Goal: Task Accomplishment & Management: Use online tool/utility

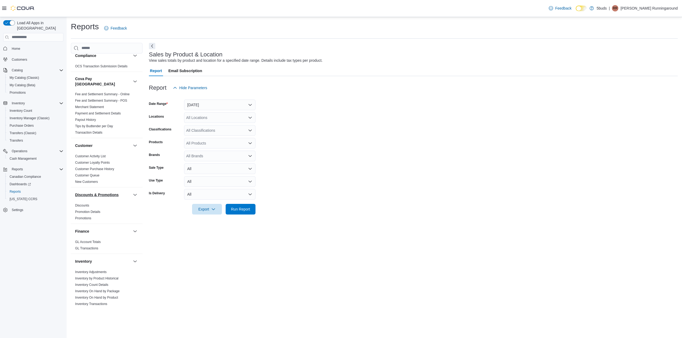
scroll to position [177, 0]
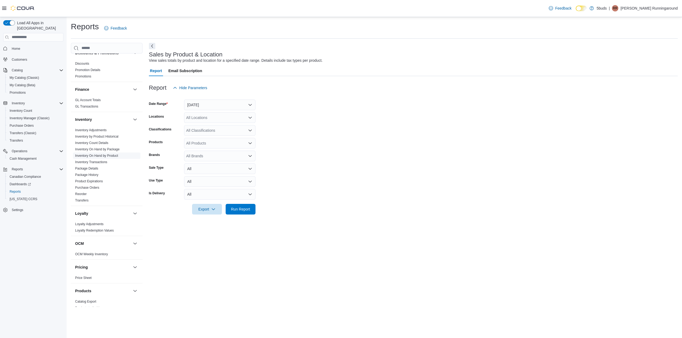
drag, startPoint x: 101, startPoint y: 150, endPoint x: 108, endPoint y: 153, distance: 7.1
click at [102, 154] on link "Inventory On Hand by Product" at bounding box center [96, 156] width 43 height 4
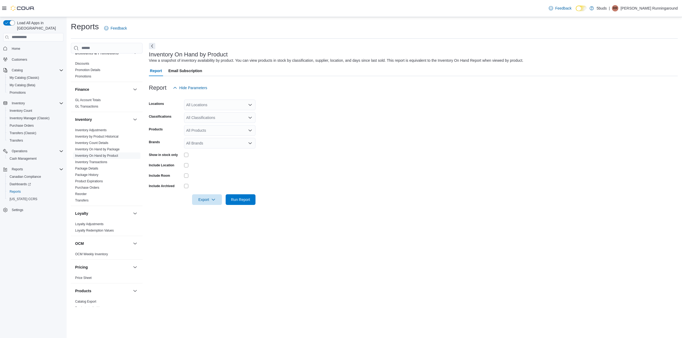
click at [222, 107] on div "All Locations" at bounding box center [219, 105] width 71 height 11
click at [220, 136] on span "5Buds – La Ronge" at bounding box center [210, 136] width 31 height 5
drag, startPoint x: 338, startPoint y: 137, endPoint x: 333, endPoint y: 137, distance: 5.3
click at [338, 137] on form "Locations 5Buds – La Ronge Classifications All Classifications Products All Pro…" at bounding box center [413, 149] width 528 height 112
click at [216, 118] on div "All Classifications" at bounding box center [219, 117] width 71 height 11
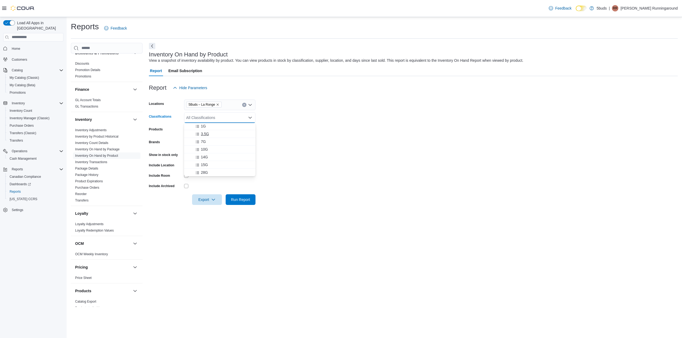
scroll to position [35, 0]
click at [208, 161] on div "28G" at bounding box center [219, 160] width 65 height 5
click at [367, 174] on form "Locations 5Buds – La Ronge Classifications 28G Products All Products Brands All…" at bounding box center [413, 149] width 528 height 112
drag, startPoint x: 212, startPoint y: 199, endPoint x: 215, endPoint y: 205, distance: 6.9
click at [212, 199] on icon "button" at bounding box center [213, 199] width 4 height 4
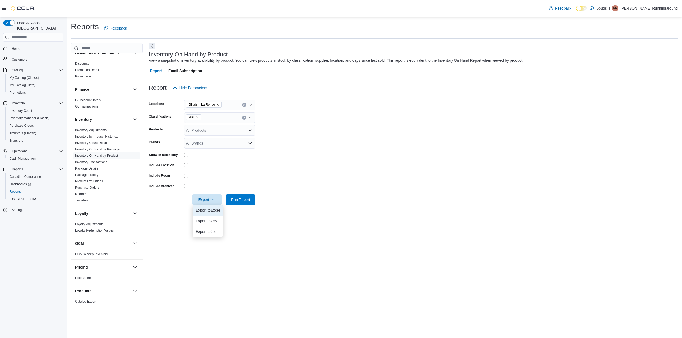
click at [214, 211] on span "Export to Excel" at bounding box center [208, 210] width 24 height 4
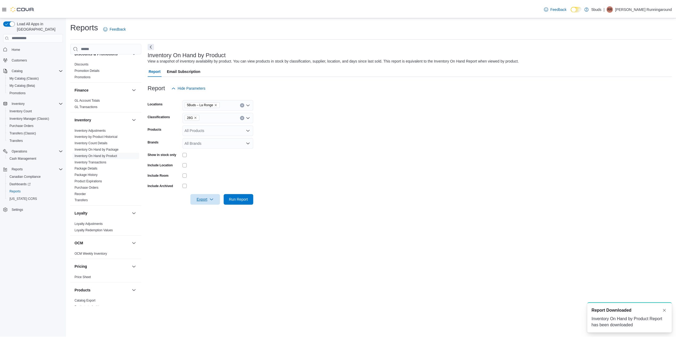
scroll to position [0, 0]
click at [197, 116] on icon "Remove 28G from selection in this group" at bounding box center [196, 117] width 3 height 3
click at [278, 129] on form "Locations 5Buds – La Ronge Classifications All Classifications Products All Pro…" at bounding box center [413, 149] width 528 height 112
click at [210, 130] on div "All Products" at bounding box center [219, 130] width 71 height 11
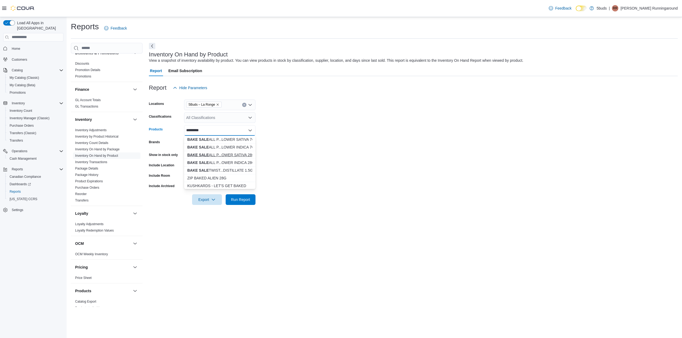
type input "*********"
click at [236, 154] on div "BAKE SALE ALL P...OWER SATIVA 28G" at bounding box center [219, 154] width 65 height 5
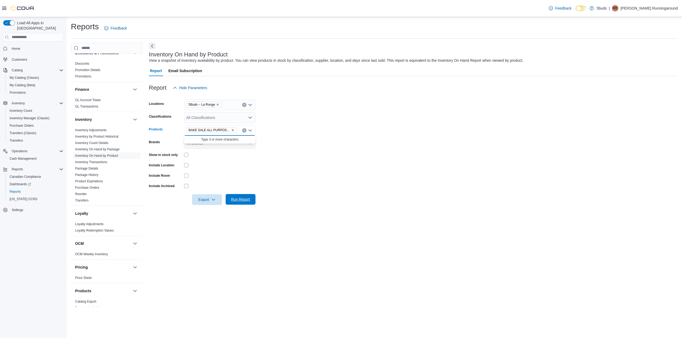
click at [245, 200] on span "Run Report" at bounding box center [240, 199] width 19 height 5
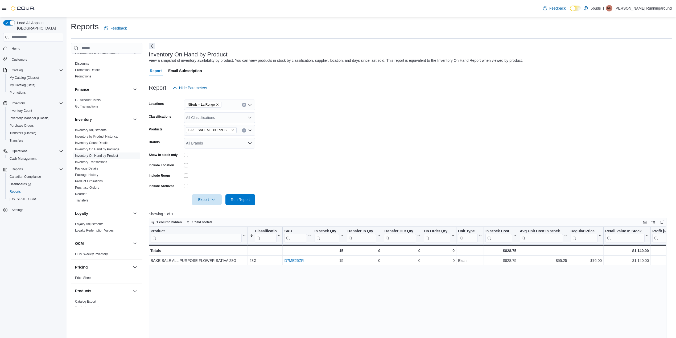
click at [233, 130] on icon "Remove BAKE SALE ALL PURPOSE FLOWER SATIVA 28G from selection in this group" at bounding box center [232, 130] width 3 height 3
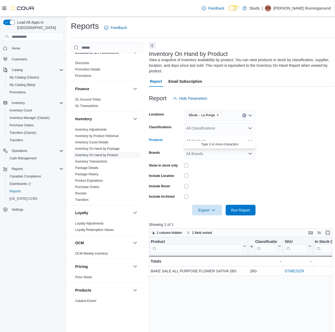
click at [290, 148] on form "Locations 5Buds – La Ronge Classifications All Classifications Products All Pro…" at bounding box center [241, 160] width 185 height 112
click at [207, 139] on div "All Products" at bounding box center [219, 141] width 71 height 11
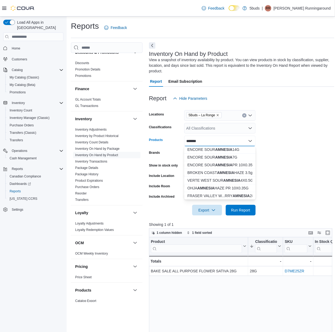
scroll to position [24, 0]
type input "*******"
click at [240, 186] on strong "AMNESIA" at bounding box center [240, 188] width 17 height 4
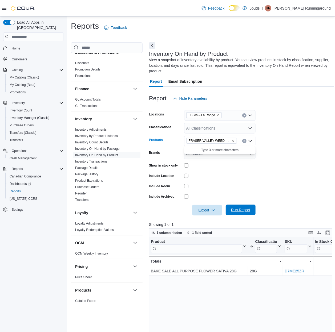
click at [239, 208] on span "Run Report" at bounding box center [240, 209] width 19 height 5
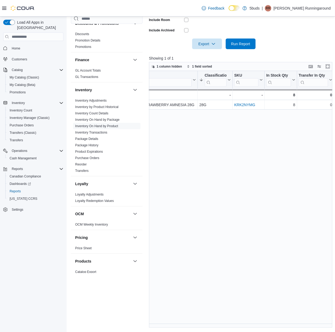
scroll to position [0, 75]
click at [224, 154] on div "Product Click to view column header actions Classification Sorted descending . …" at bounding box center [241, 199] width 185 height 257
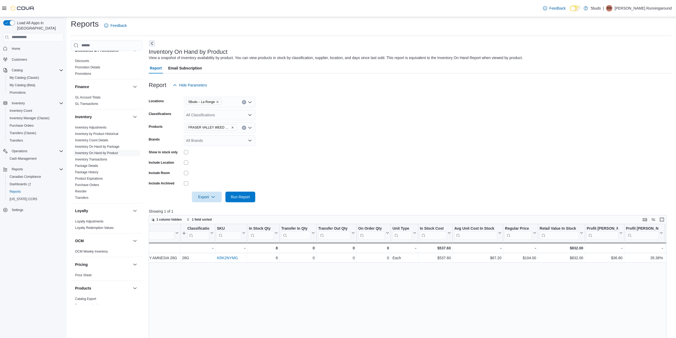
scroll to position [0, 0]
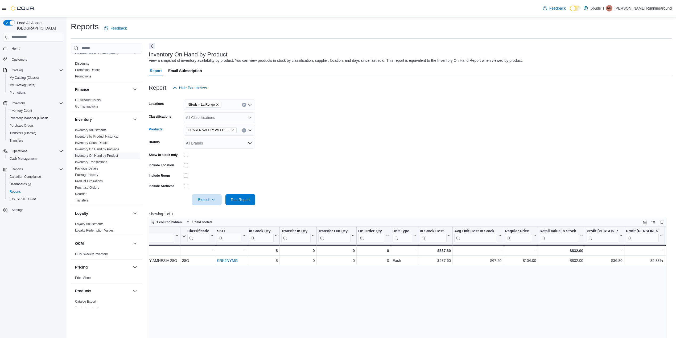
click at [233, 130] on icon "Remove FRASER VALLEY WEED CO STRAWBERRY AMNESIA 28G from selection in this group" at bounding box center [232, 130] width 3 height 3
click at [221, 118] on div "All Classifications" at bounding box center [219, 117] width 71 height 11
click at [206, 159] on span "28G" at bounding box center [204, 160] width 7 height 5
drag, startPoint x: 355, startPoint y: 168, endPoint x: 316, endPoint y: 164, distance: 38.8
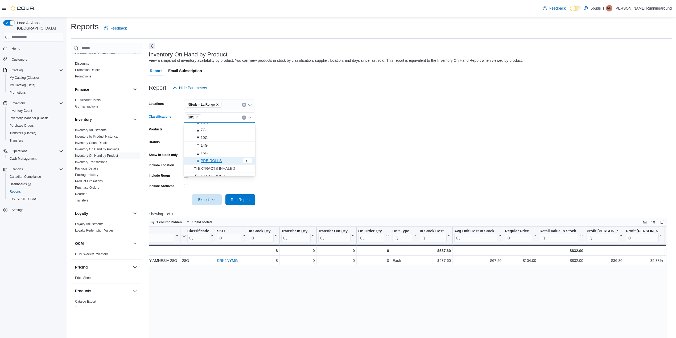
click at [355, 168] on form "Locations 5Buds – La Ronge Classifications 28G Combo box. Selected. 28G. Press …" at bounding box center [410, 149] width 523 height 112
